Goal: Contribute content

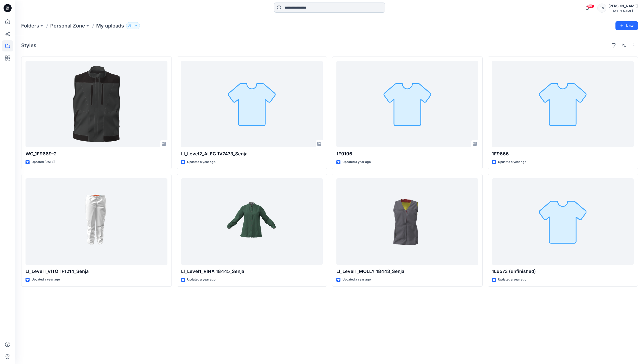
click at [332, 5] on input at bounding box center [329, 8] width 111 height 10
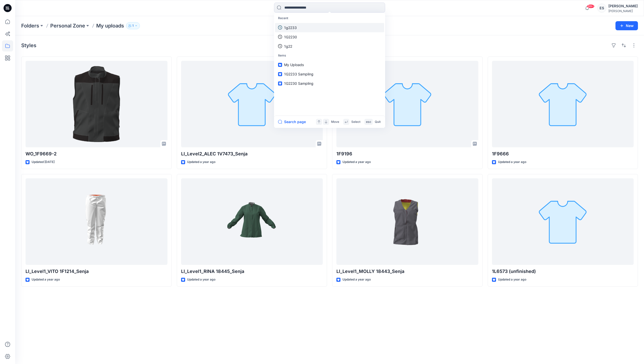
click at [313, 25] on link "1g2233" at bounding box center [329, 27] width 109 height 9
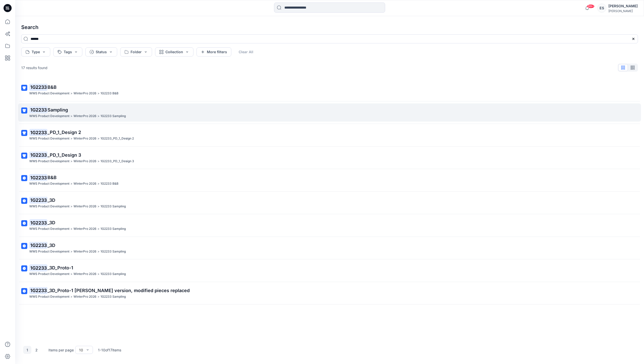
click at [58, 113] on p "1G2233 Sampling" at bounding box center [329, 110] width 600 height 7
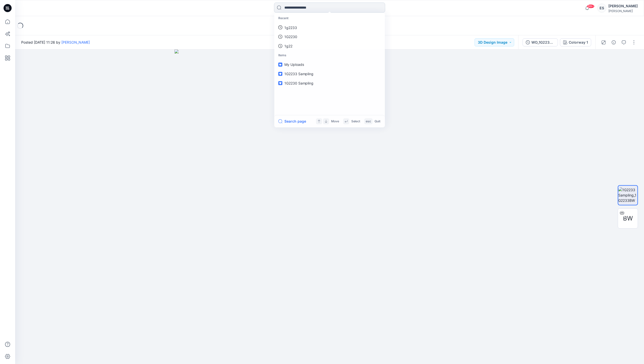
click at [304, 8] on input at bounding box center [329, 8] width 111 height 10
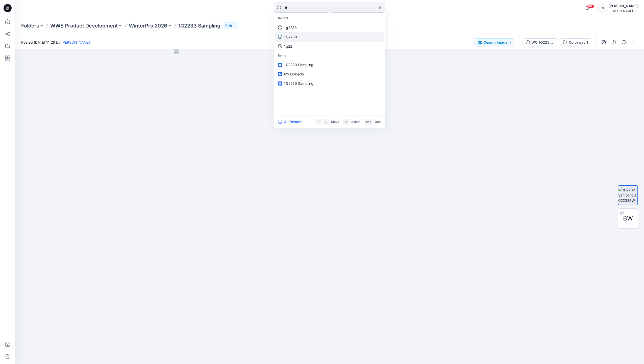
type input "**"
click at [305, 37] on link "1G2230" at bounding box center [329, 36] width 109 height 9
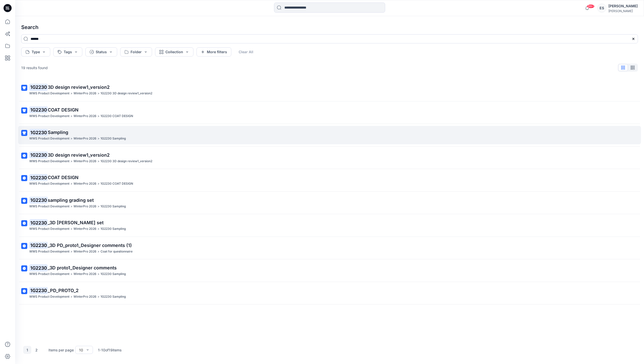
click at [41, 133] on mark "1G2230" at bounding box center [38, 132] width 18 height 7
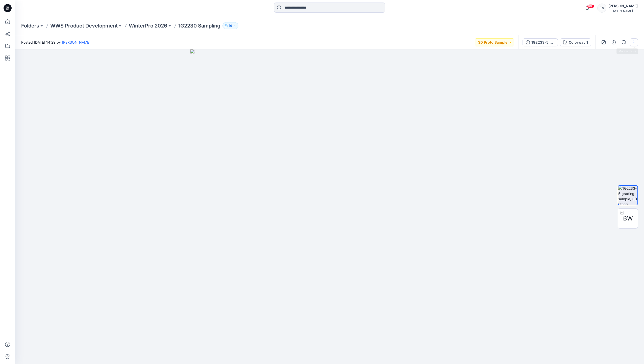
click at [634, 43] on button "button" at bounding box center [634, 42] width 8 height 8
click at [618, 70] on button "Edit" at bounding box center [612, 68] width 46 height 9
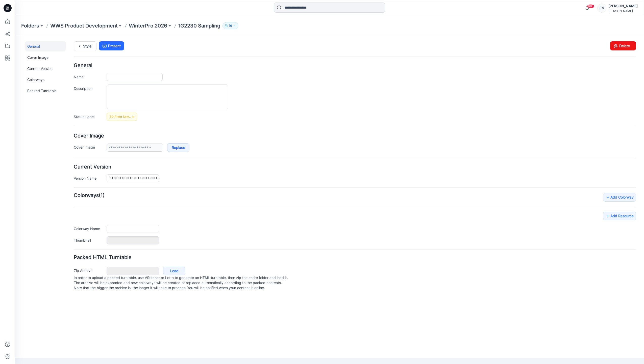
type input "**********"
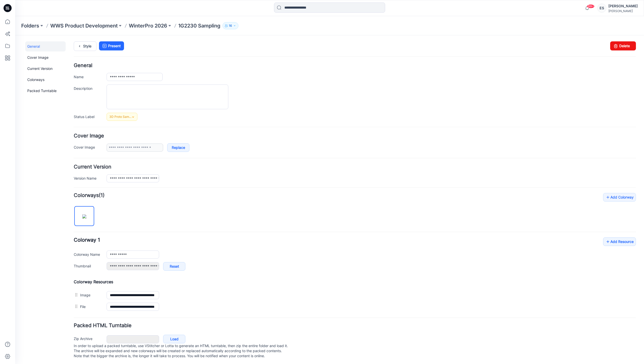
drag, startPoint x: 88, startPoint y: 222, endPoint x: 278, endPoint y: 234, distance: 191.1
click at [278, 234] on div "**********" at bounding box center [355, 253] width 562 height 120
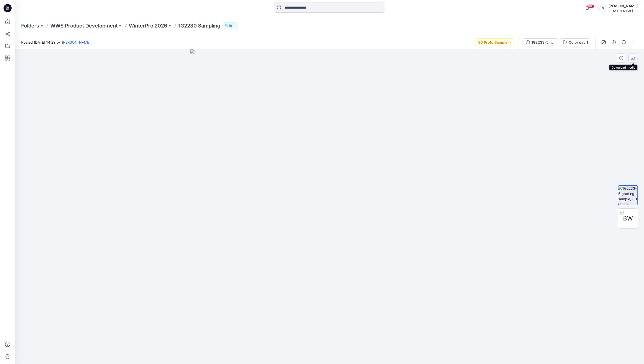
click at [632, 58] on icon "button" at bounding box center [633, 57] width 2 height 3
click at [634, 58] on icon "button" at bounding box center [633, 58] width 4 height 4
click at [630, 194] on img at bounding box center [627, 195] width 19 height 19
click at [633, 58] on icon "button" at bounding box center [633, 58] width 4 height 4
click at [632, 44] on button "button" at bounding box center [634, 42] width 8 height 8
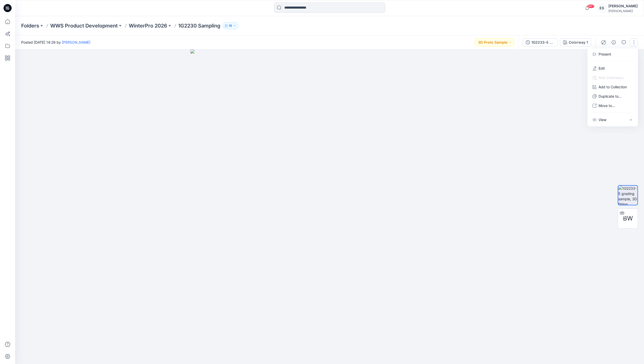
click at [533, 109] on div at bounding box center [329, 206] width 629 height 315
